Goal: Task Accomplishment & Management: Complete application form

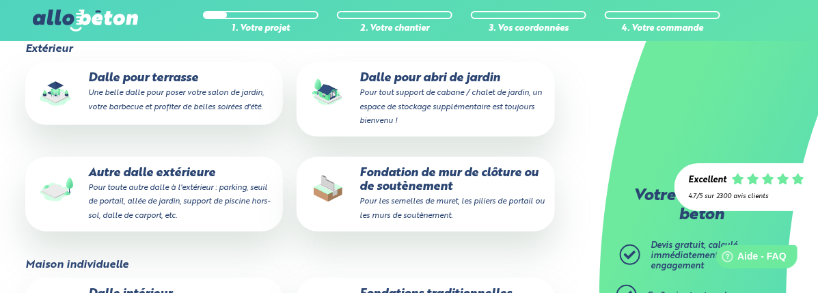
scroll to position [342, 0]
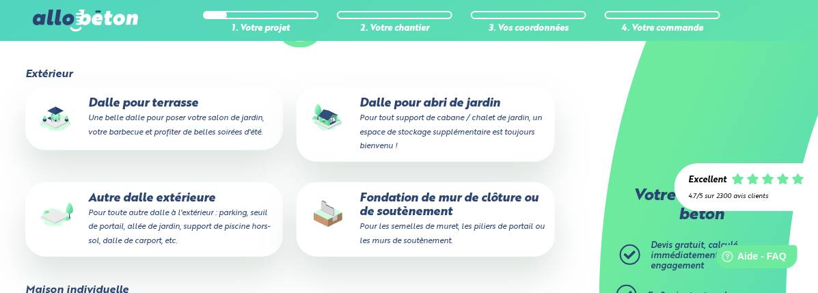
click at [266, 209] on small "Pour toute autre dalle à l'extérieur : parking, seuil de portail, allée de jard…" at bounding box center [179, 227] width 182 height 36
click at [0, 0] on input "Autre dalle extérieure Pour toute autre dalle à l'extérieur : parking, seuil de…" at bounding box center [0, 0] width 0 height 0
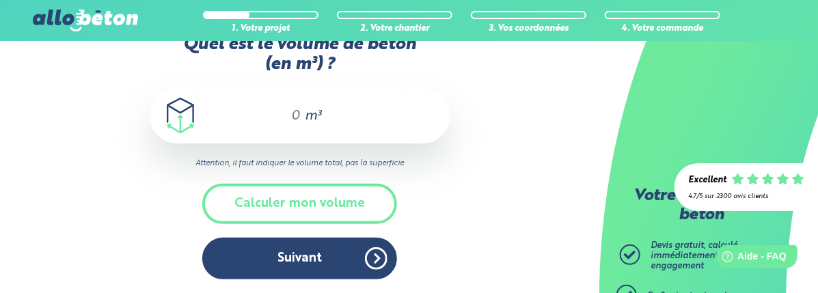
scroll to position [36, 0]
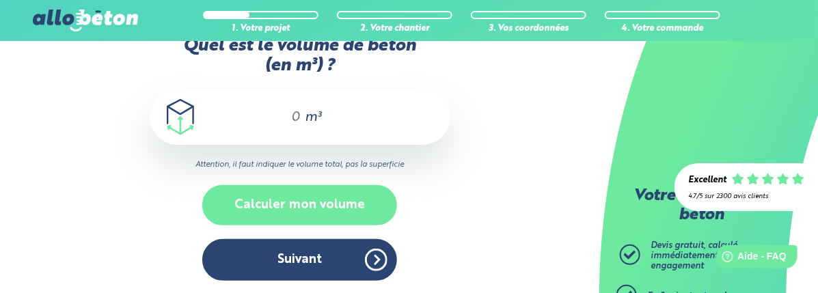
click at [333, 197] on button "Calculer mon volume" at bounding box center [299, 205] width 195 height 40
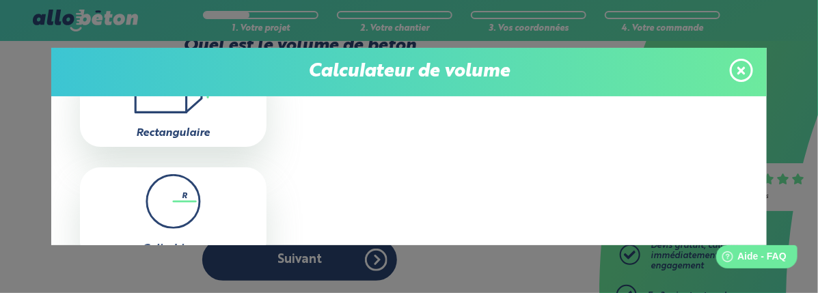
scroll to position [68, 0]
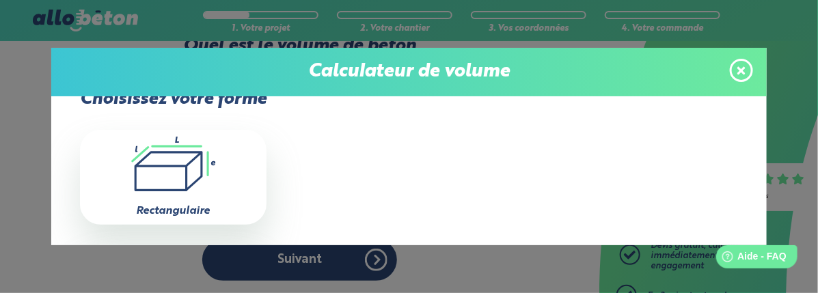
click at [227, 176] on icon ".icon-calc-rectanglea{fill:none;stroke-linecap:round;stroke-width:3px;stroke:#6…" at bounding box center [173, 164] width 173 height 55
type input "0"
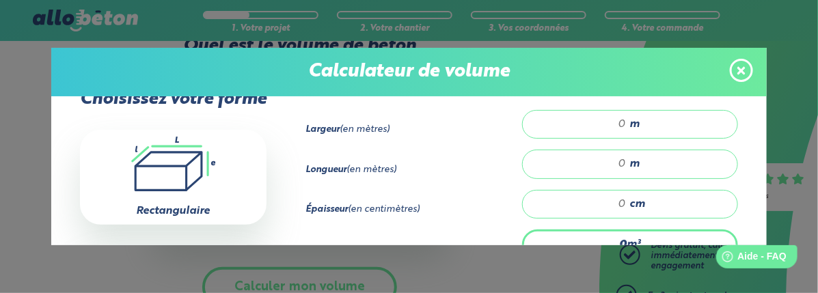
drag, startPoint x: 605, startPoint y: 122, endPoint x: 614, endPoint y: 126, distance: 9.8
click at [614, 126] on input "number" at bounding box center [581, 125] width 90 height 14
type input "3"
drag, startPoint x: 598, startPoint y: 159, endPoint x: 605, endPoint y: 161, distance: 7.1
click at [603, 160] on input "number" at bounding box center [581, 164] width 90 height 14
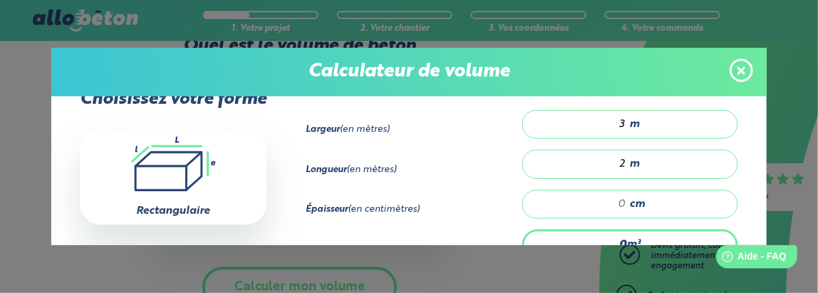
scroll to position [1, 0]
type input "2"
click at [616, 197] on input "number" at bounding box center [581, 204] width 90 height 14
type input "0.12"
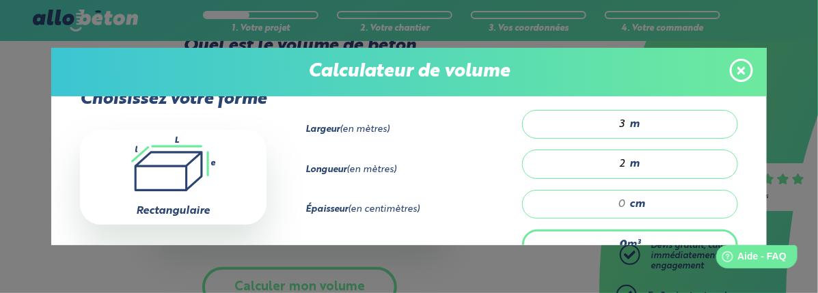
type input "2"
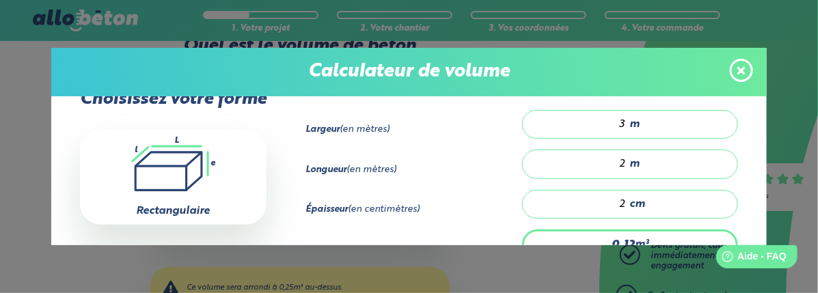
type input "1.2"
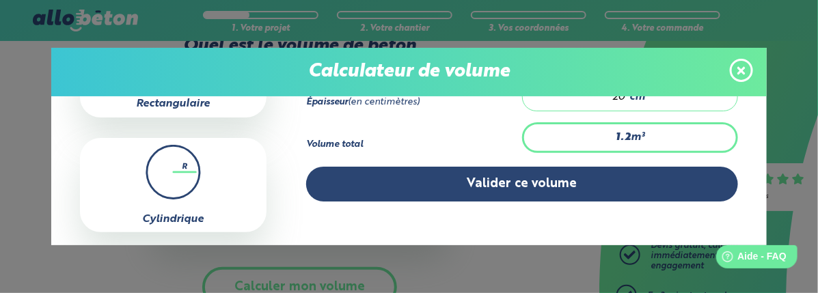
scroll to position [204, 0]
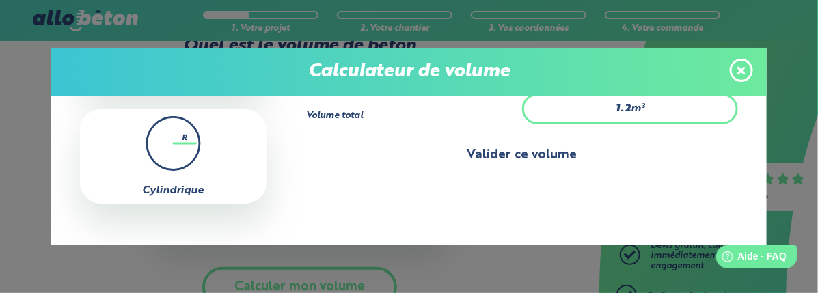
type input "20"
click at [518, 152] on button "Valider ce volume" at bounding box center [522, 155] width 432 height 35
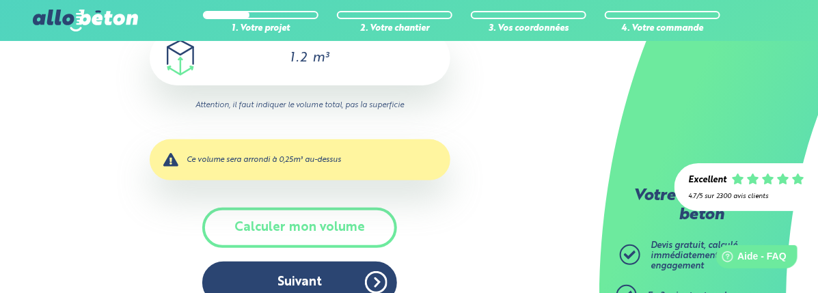
scroll to position [118, 0]
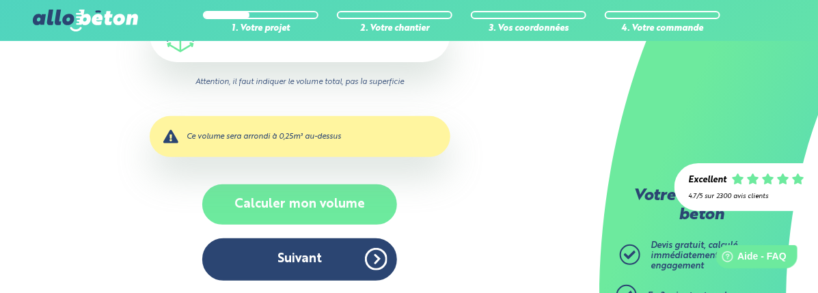
click at [346, 206] on button "Calculer mon volume" at bounding box center [299, 204] width 195 height 40
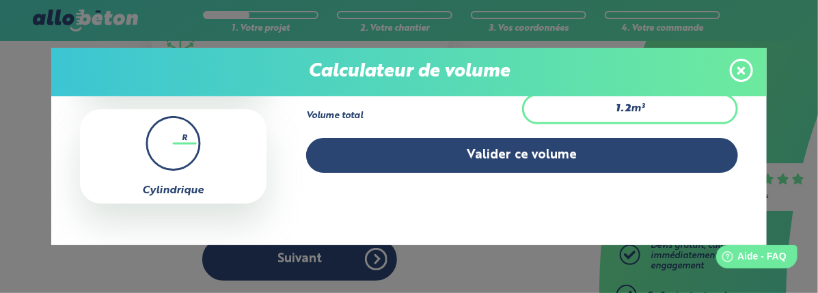
scroll to position [137, 0]
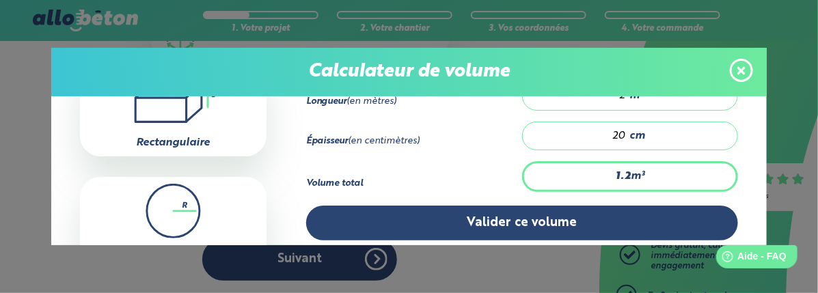
click at [586, 135] on input "20" at bounding box center [581, 136] width 90 height 14
click at [610, 131] on input "20" at bounding box center [581, 136] width 90 height 14
type input "13.8"
type input "230"
type input "1.2"
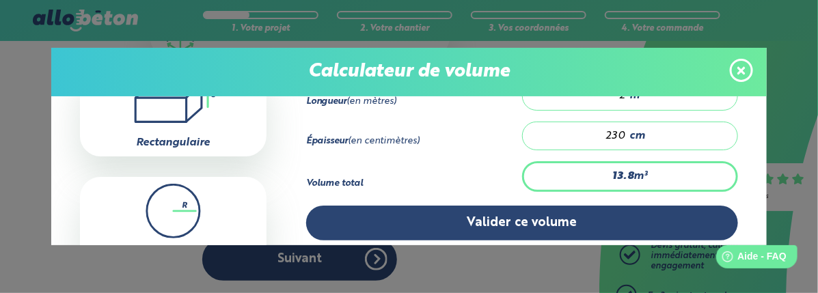
type input "20"
type input "0"
type input "1.8"
type input "30"
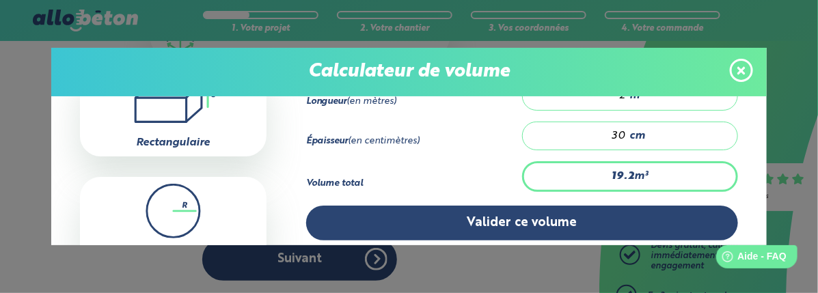
type input "19.2"
type input "320"
type input "1.8"
type input "30"
type input "0"
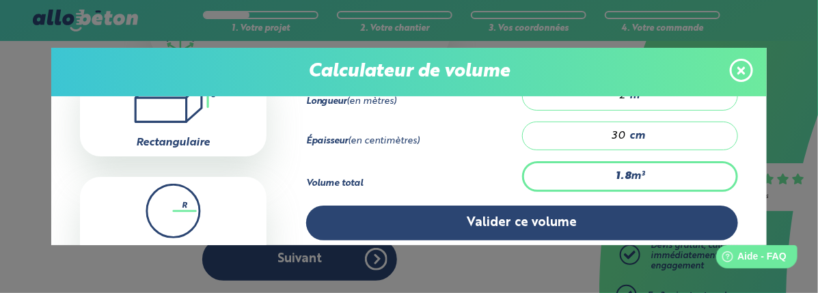
type input "0"
type input "1.2"
type input "20"
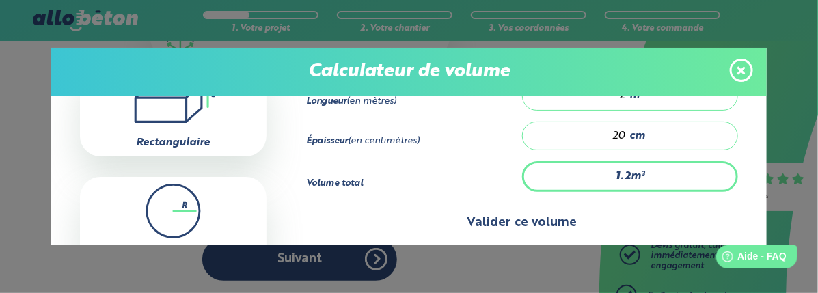
click at [563, 223] on button "Valider ce volume" at bounding box center [522, 223] width 432 height 35
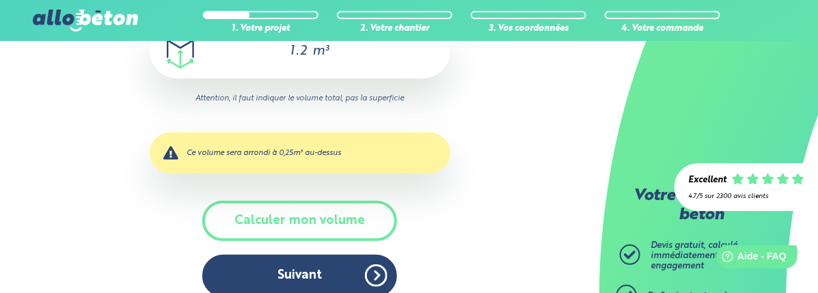
scroll to position [118, 0]
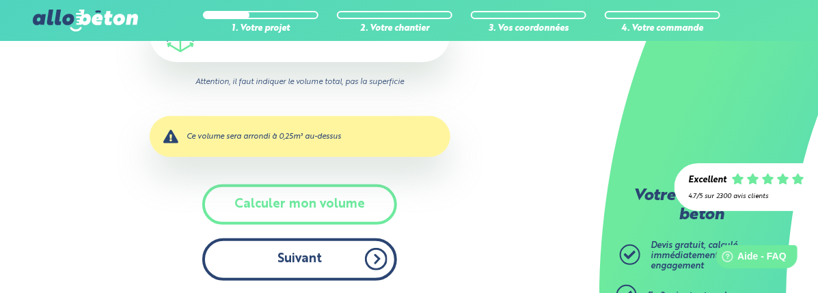
click at [348, 260] on button "Suivant" at bounding box center [299, 259] width 195 height 42
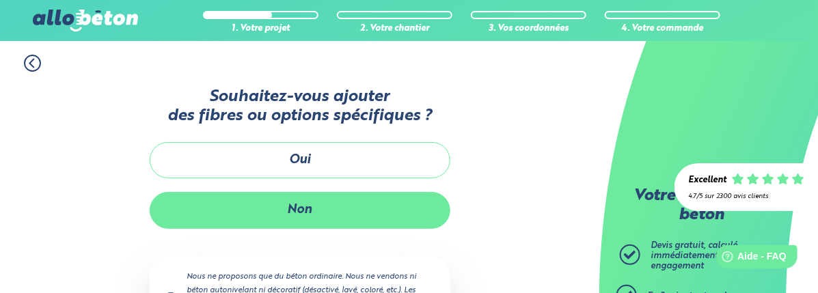
click at [359, 206] on button "Non" at bounding box center [300, 210] width 301 height 36
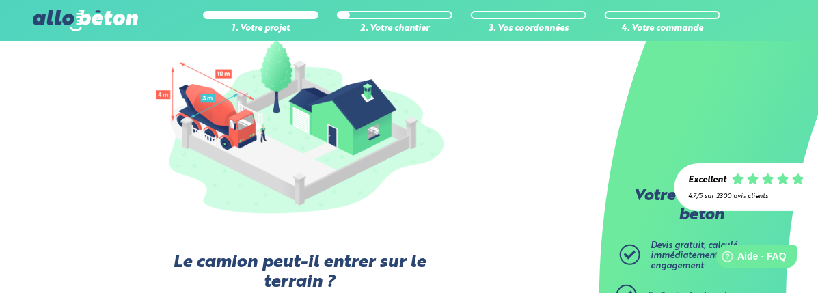
scroll to position [68, 0]
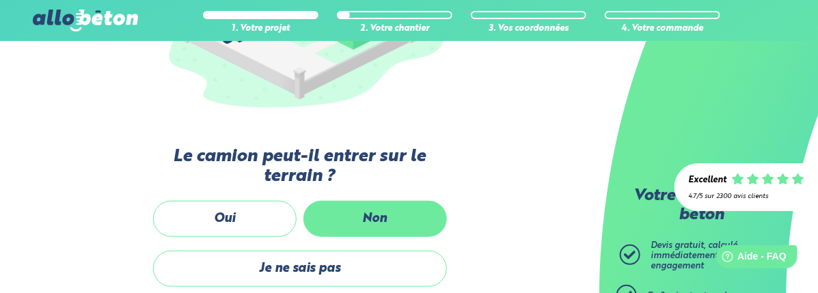
click at [374, 209] on label "Non" at bounding box center [374, 219] width 143 height 36
click at [0, 0] on input "Non" at bounding box center [0, 0] width 0 height 0
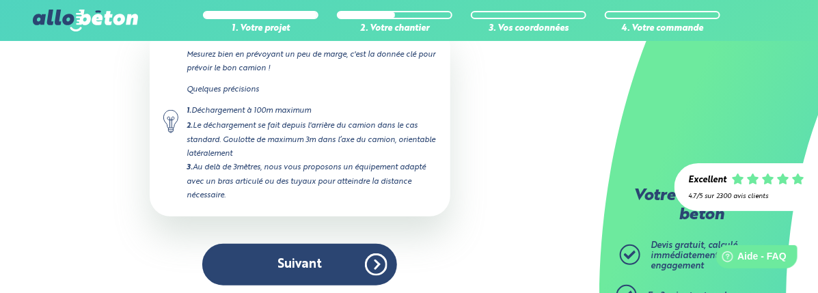
scroll to position [258, 0]
